Goal: Task Accomplishment & Management: Use online tool/utility

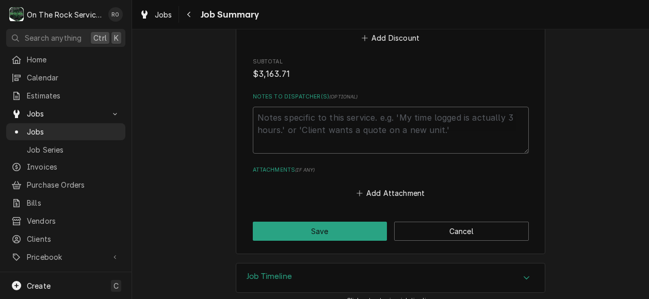
scroll to position [2926, 0]
drag, startPoint x: 364, startPoint y: 188, endPoint x: 333, endPoint y: 204, distance: 34.6
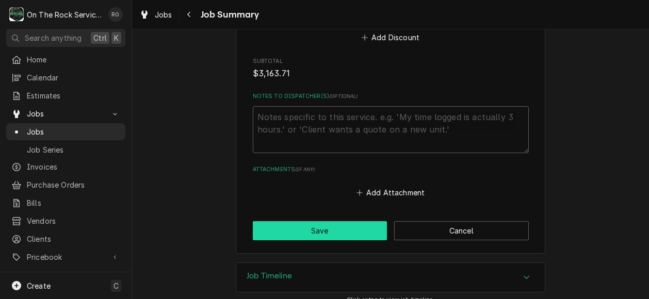
click at [338, 229] on button "Save" at bounding box center [320, 230] width 135 height 19
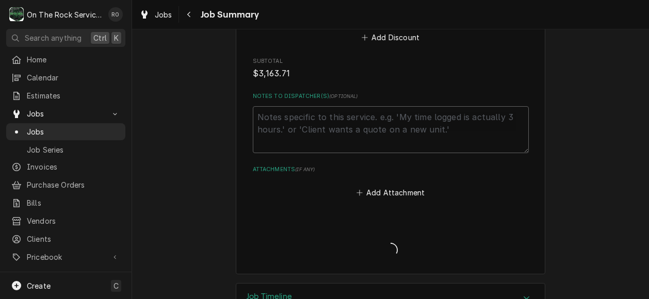
type textarea "x"
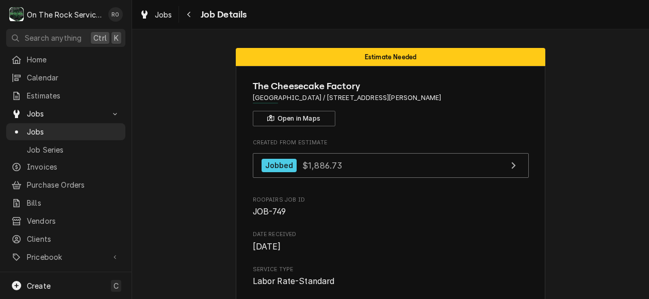
click at [67, 45] on nav "O On The Rock Services RO Search anything Ctrl K Home Calendar Estimates Jobs J…" at bounding box center [66, 149] width 132 height 299
click at [64, 51] on link "Home" at bounding box center [65, 59] width 119 height 17
